Goal: Information Seeking & Learning: Learn about a topic

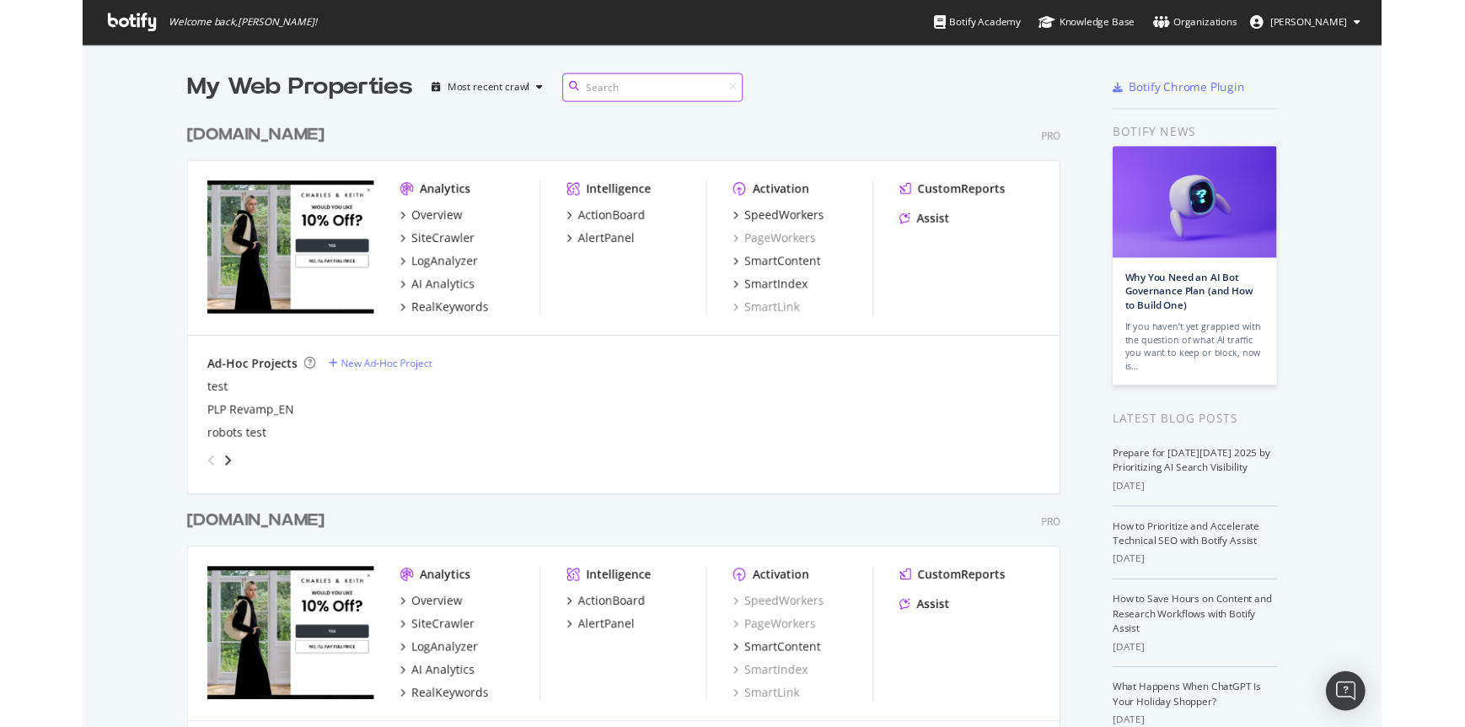
scroll to position [727, 1465]
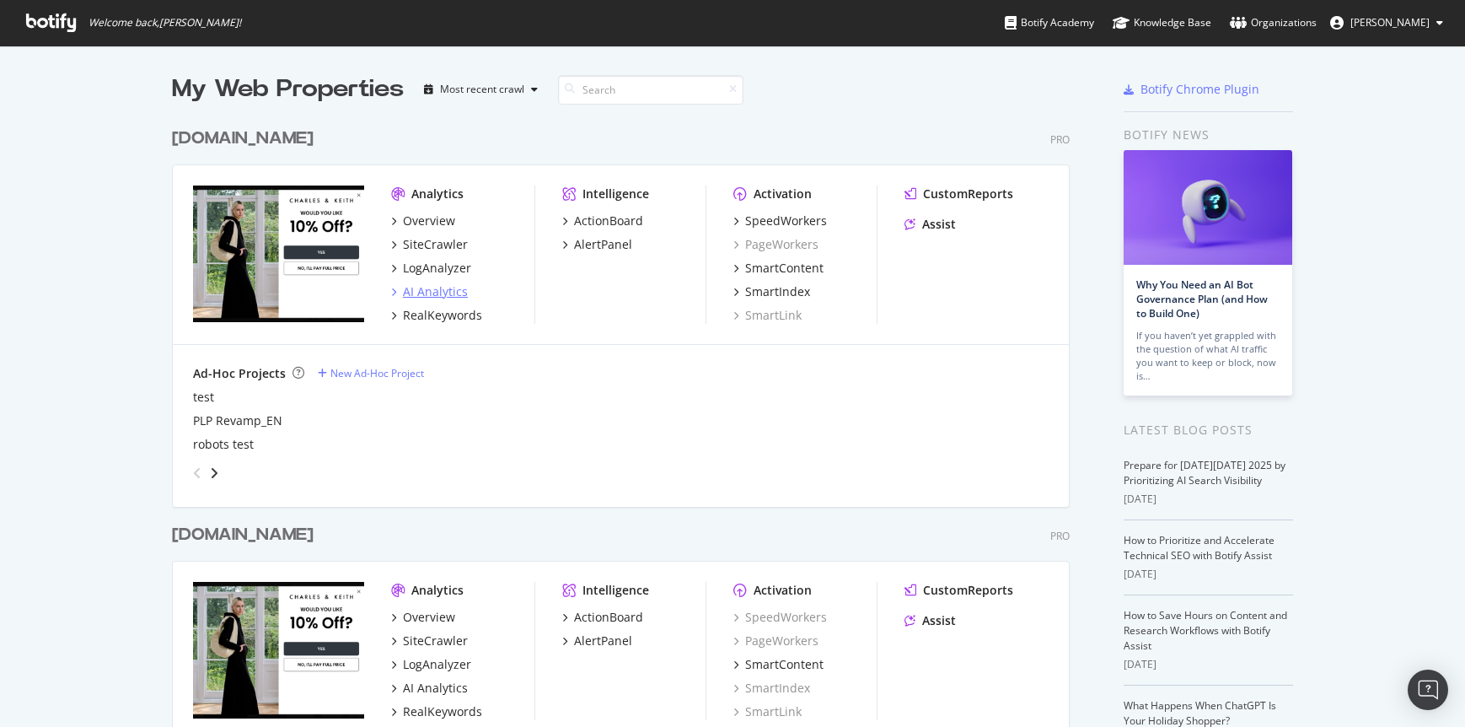
click at [443, 294] on div "AI Analytics" at bounding box center [435, 291] width 65 height 17
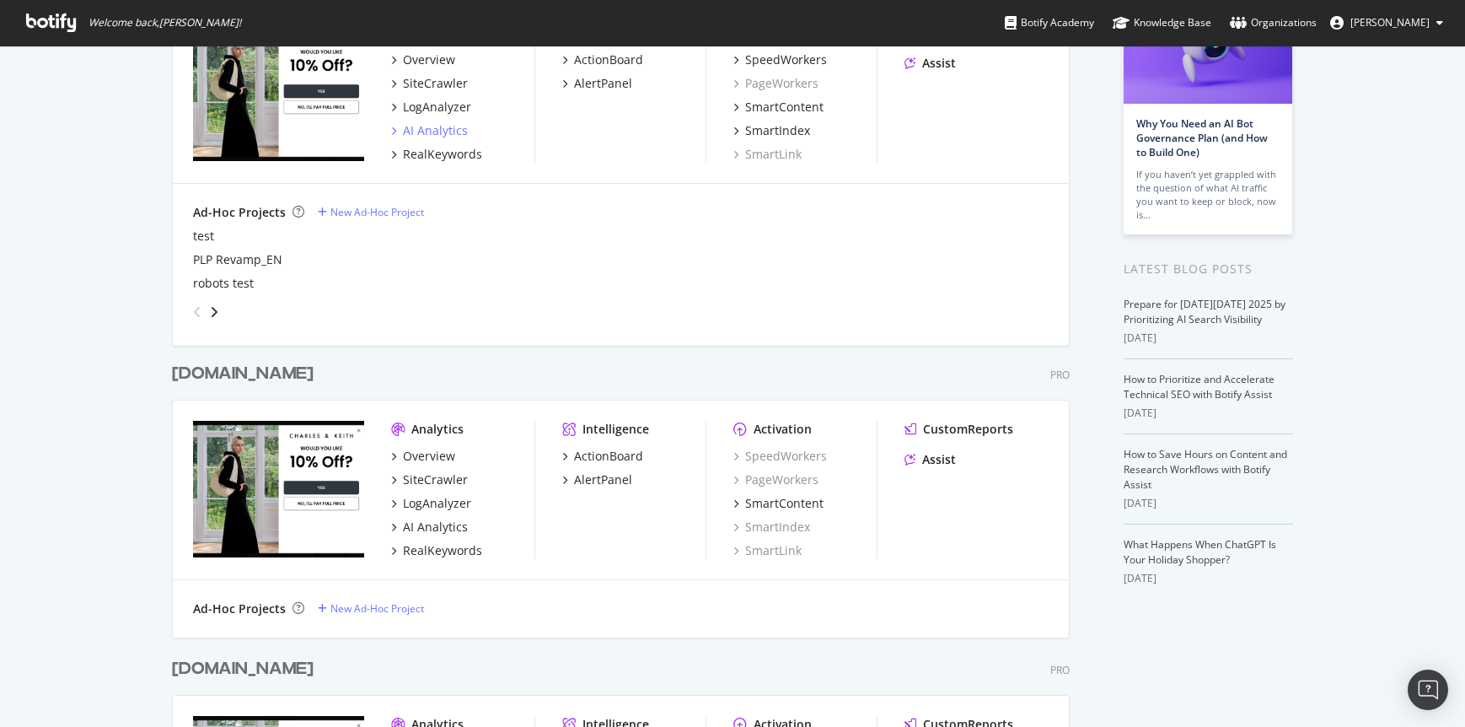
scroll to position [9, 0]
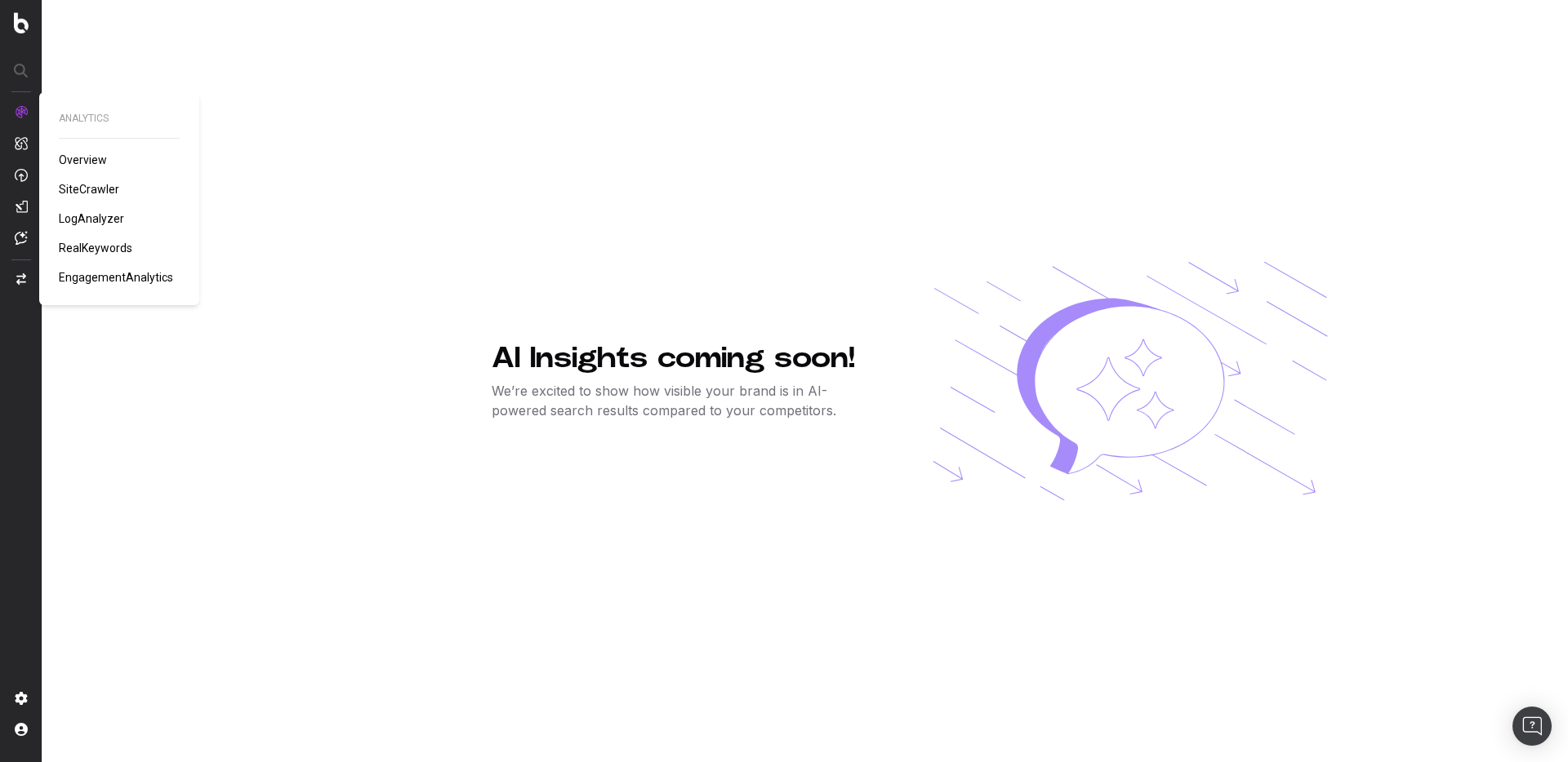
click at [121, 248] on span "RealKeywords" at bounding box center [96, 248] width 74 height 13
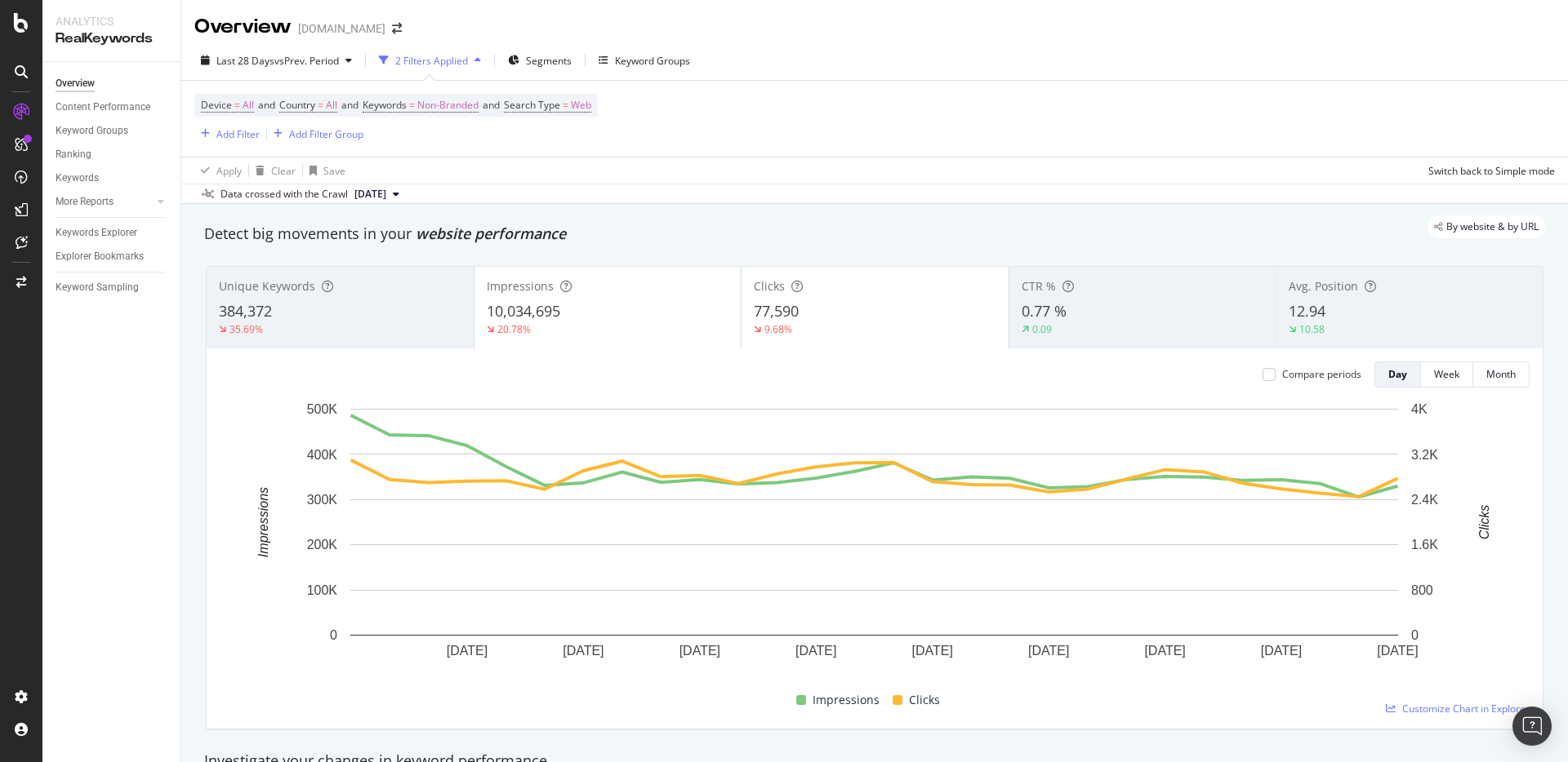
drag, startPoint x: 760, startPoint y: 153, endPoint x: 737, endPoint y: 151, distance: 23.1
click at [760, 153] on div "Device = All and Country = All and Keywords = Non-Branded and Search Type = Web…" at bounding box center [875, 118] width 1360 height 76
click at [777, 111] on div "Device = All and Country = All and Keywords = Non-Branded and Search Type = Web…" at bounding box center [875, 118] width 1360 height 76
